Goal: Transaction & Acquisition: Purchase product/service

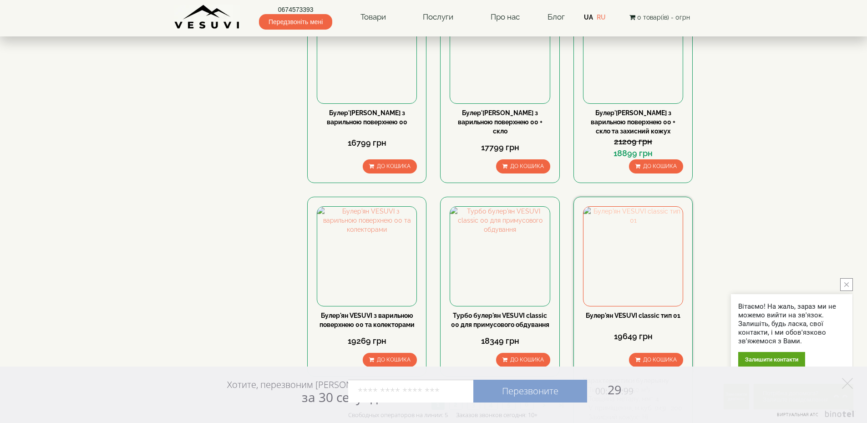
scroll to position [865, 0]
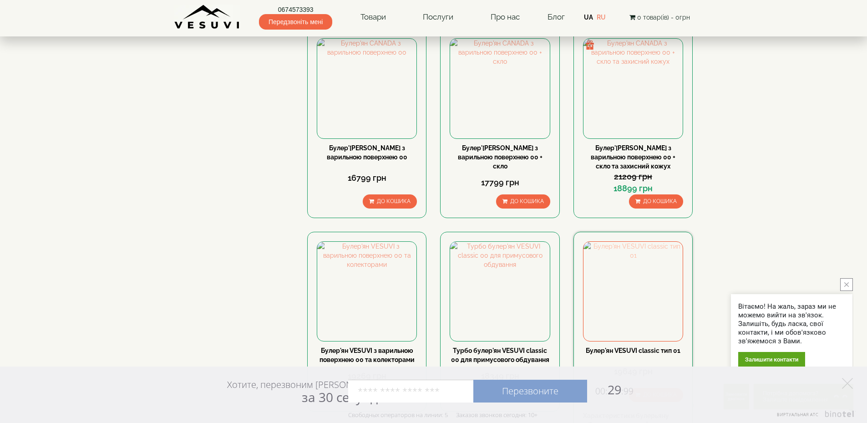
click at [629, 242] on img at bounding box center [632, 291] width 99 height 99
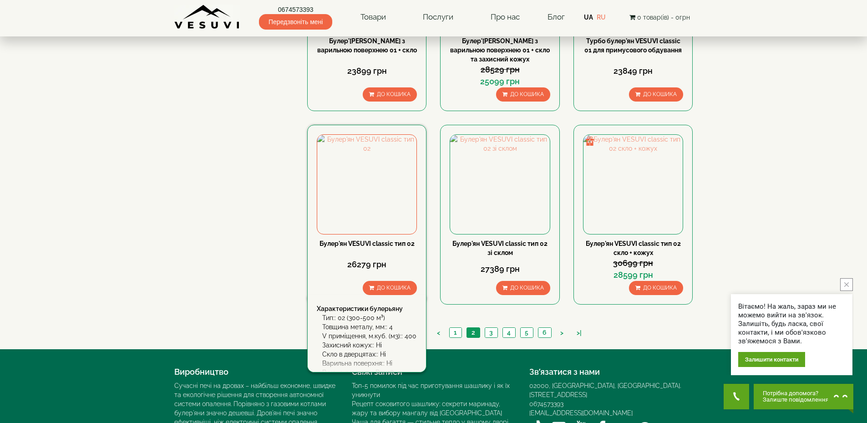
scroll to position [975, 0]
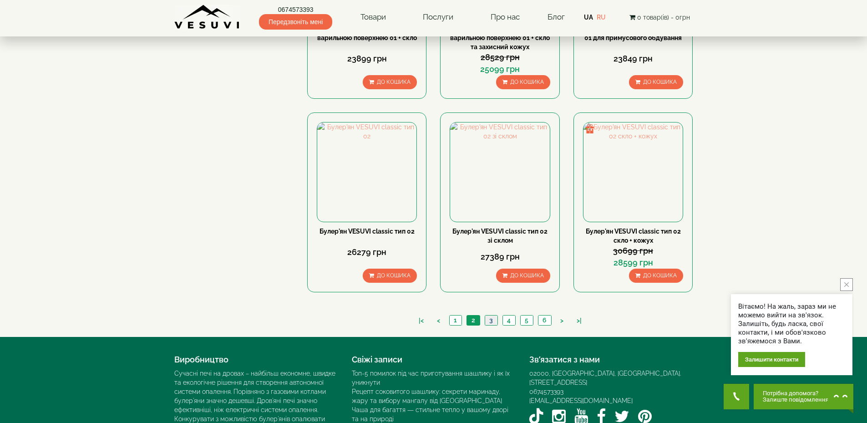
click at [492, 315] on link "3" at bounding box center [491, 320] width 13 height 10
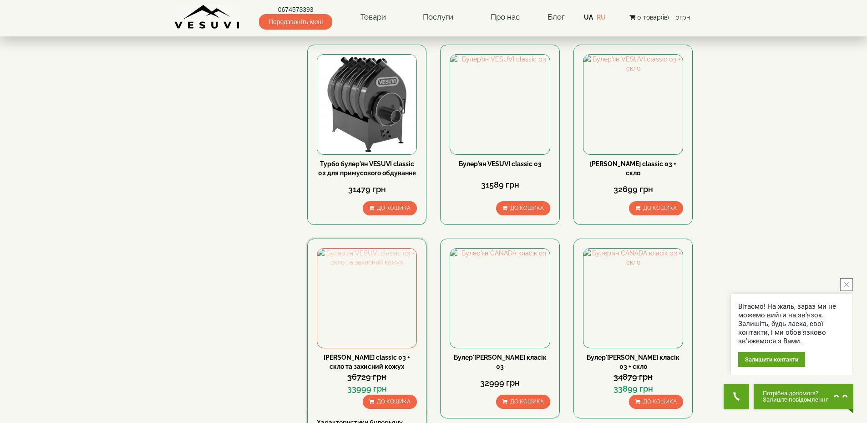
scroll to position [865, 0]
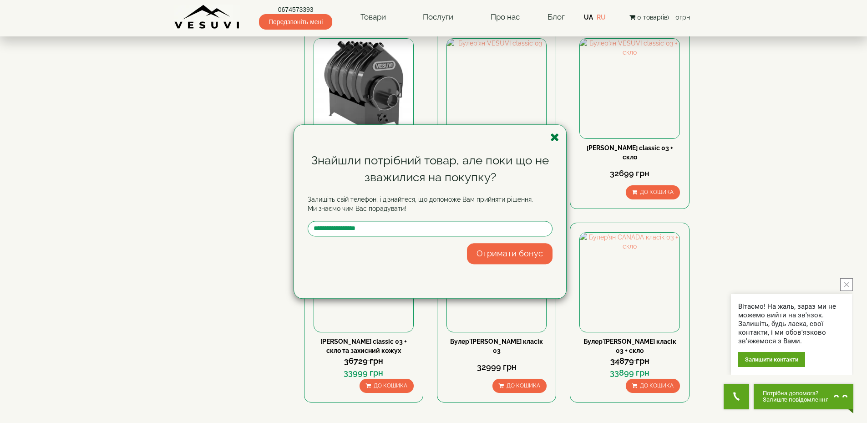
click at [555, 137] on icon "button" at bounding box center [554, 137] width 9 height 11
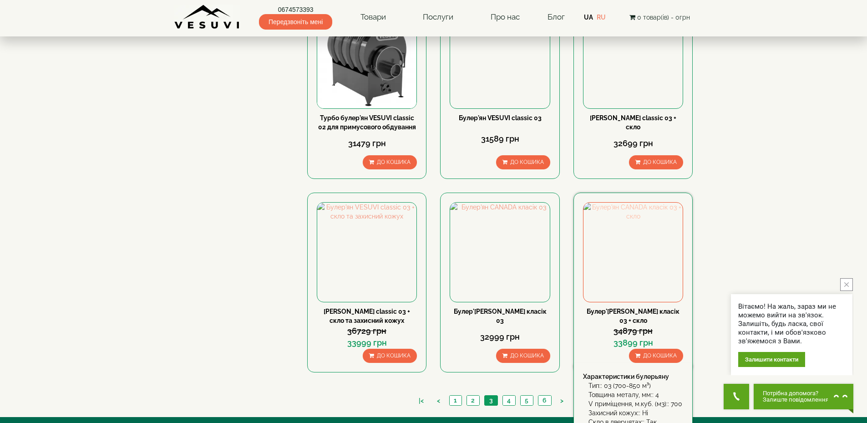
scroll to position [910, 0]
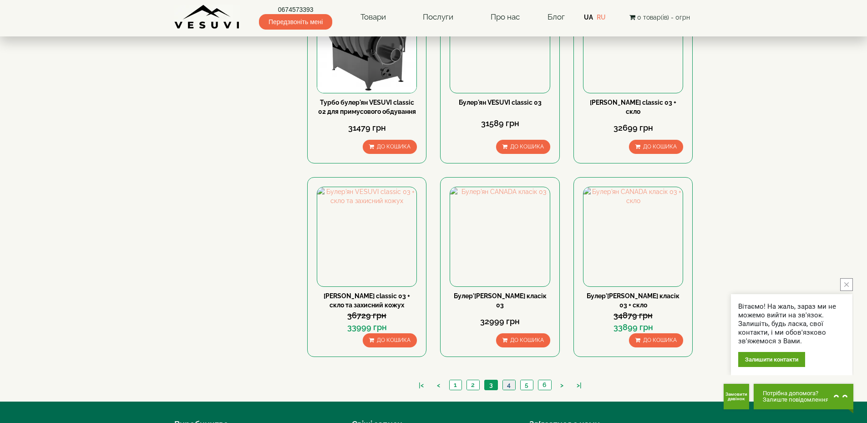
click at [510, 380] on link "4" at bounding box center [508, 385] width 13 height 10
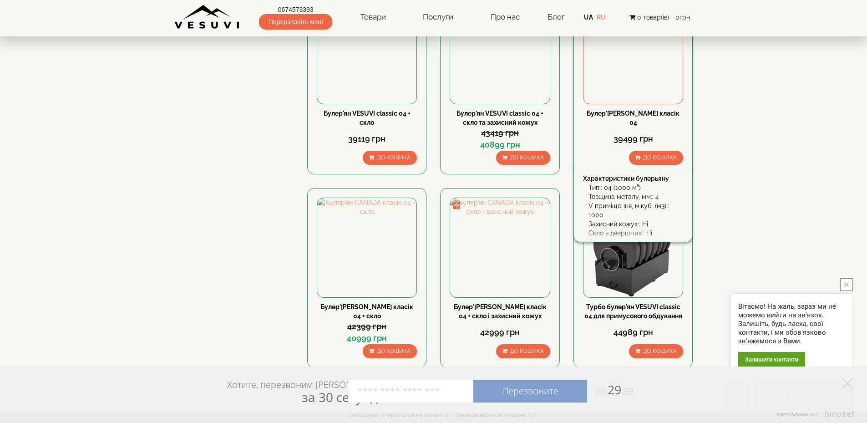
scroll to position [910, 0]
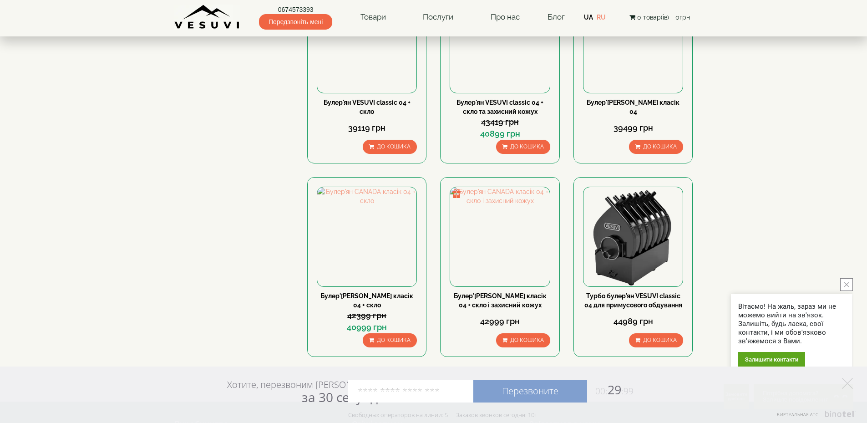
click at [528, 380] on link "5" at bounding box center [526, 385] width 13 height 10
